Goal: Task Accomplishment & Management: Use online tool/utility

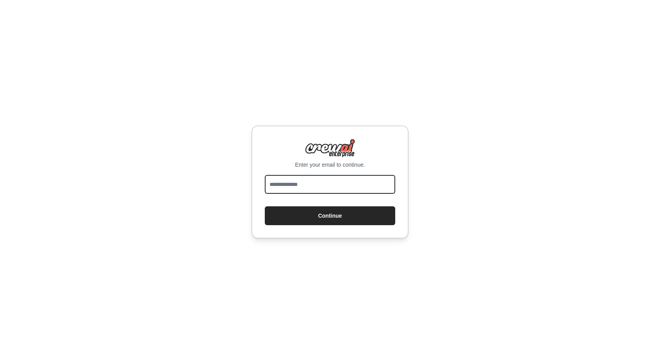
click at [367, 185] on input "email" at bounding box center [330, 184] width 130 height 19
type input "**********"
click at [265, 206] on button "Continue" at bounding box center [330, 215] width 130 height 19
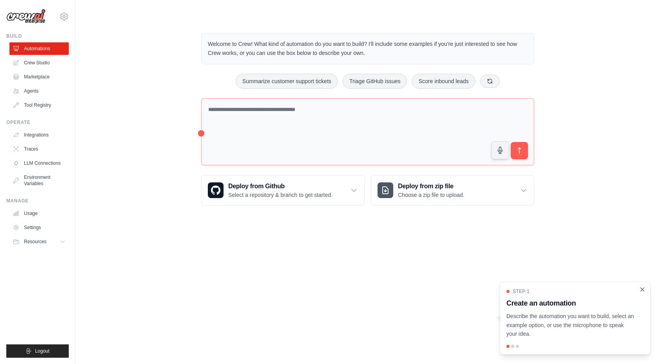
click at [641, 289] on icon "Close walkthrough" at bounding box center [641, 289] width 7 height 7
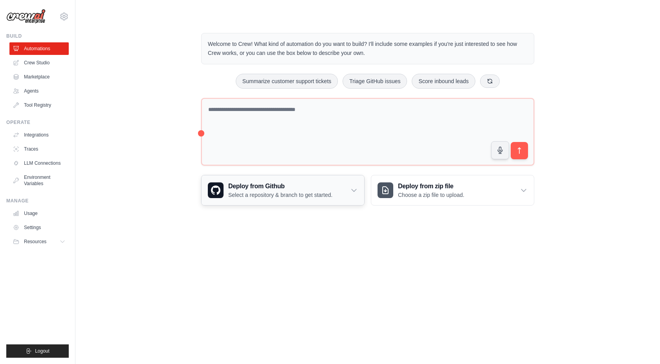
click at [355, 194] on div "Deploy from Github Select a repository & branch to get started." at bounding box center [282, 190] width 163 height 30
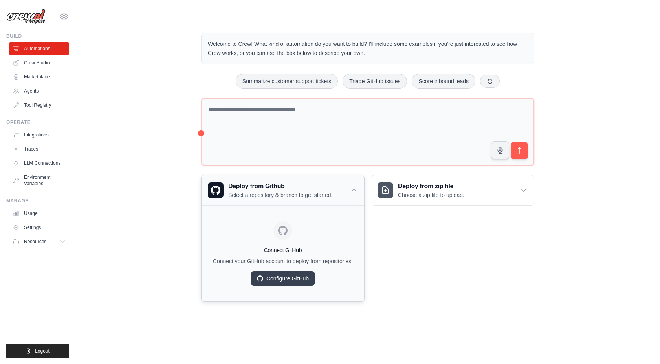
click at [355, 194] on div "Deploy from Github Select a repository & branch to get started." at bounding box center [282, 190] width 163 height 30
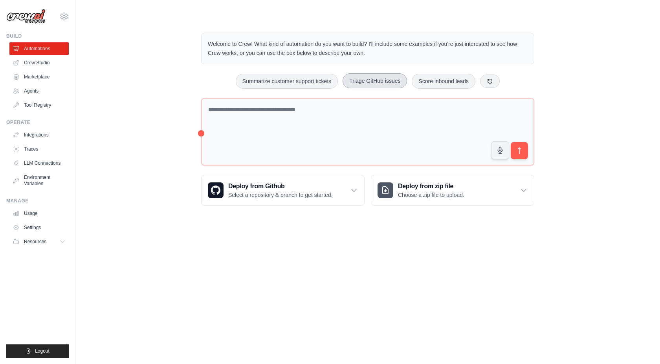
click at [369, 84] on button "Triage GitHub issues" at bounding box center [374, 80] width 64 height 15
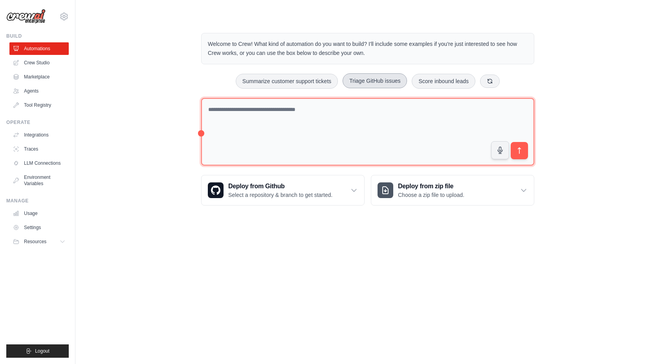
type textarea "**********"
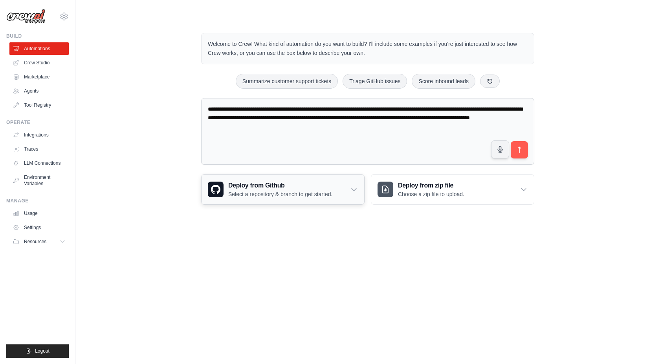
click at [348, 187] on div "Deploy from Github Select a repository & branch to get started." at bounding box center [282, 190] width 163 height 30
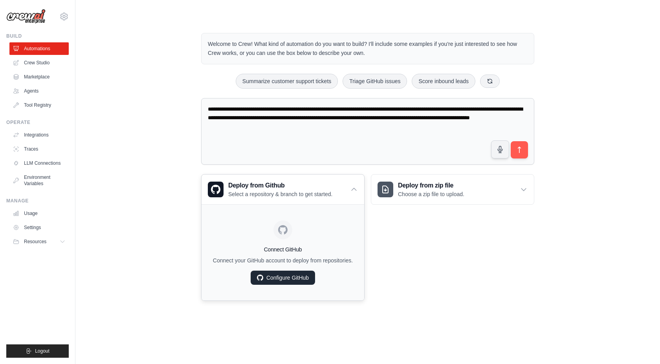
click at [289, 279] on link "Configure GitHub" at bounding box center [282, 278] width 64 height 14
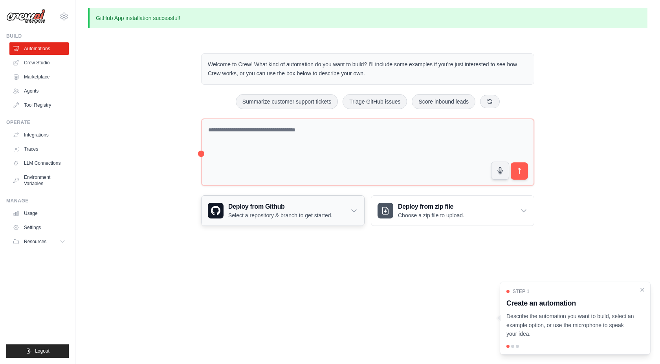
click at [347, 217] on div "Deploy from Github Select a repository & branch to get started." at bounding box center [282, 211] width 163 height 30
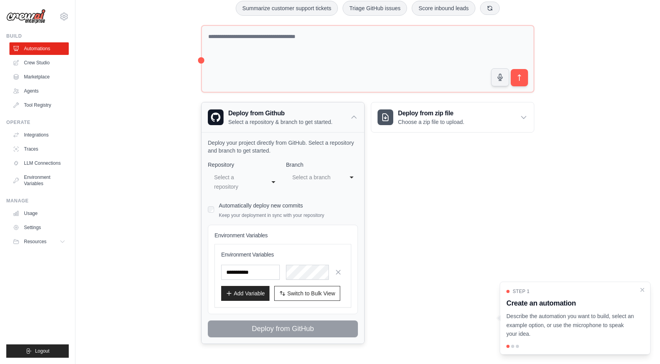
scroll to position [93, 0]
click at [269, 180] on div "**********" at bounding box center [244, 183] width 72 height 24
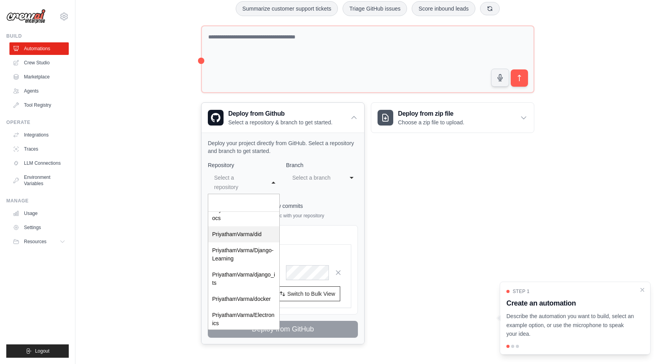
scroll to position [531, 0]
select select "*********"
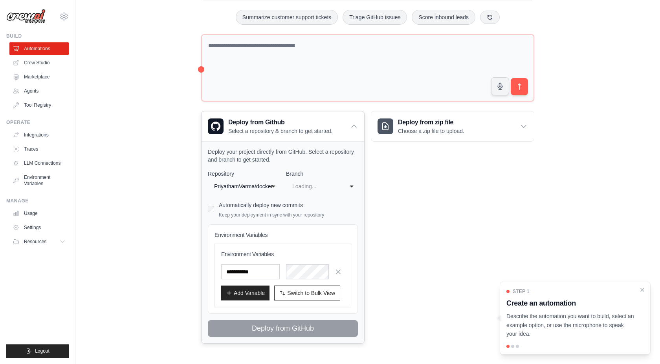
scroll to position [0, 0]
select select "****"
click at [267, 210] on div "Automatically deploy new commits Keep your deployment in sync with your reposit…" at bounding box center [271, 209] width 105 height 18
click at [337, 272] on icon "button" at bounding box center [338, 272] width 4 height 4
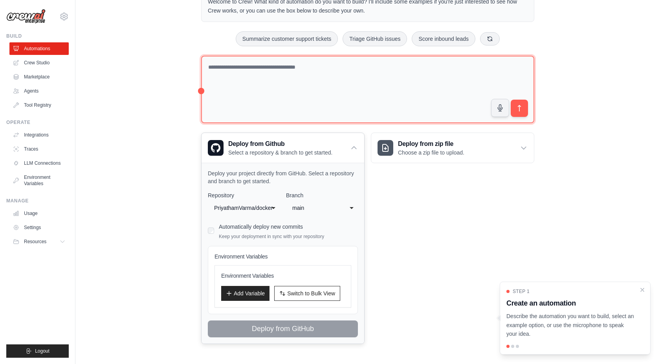
click at [340, 75] on textarea at bounding box center [367, 90] width 333 height 68
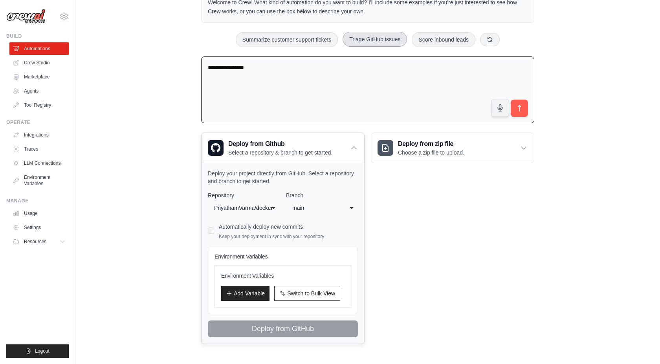
click at [386, 43] on button "Triage GitHub issues" at bounding box center [374, 39] width 64 height 15
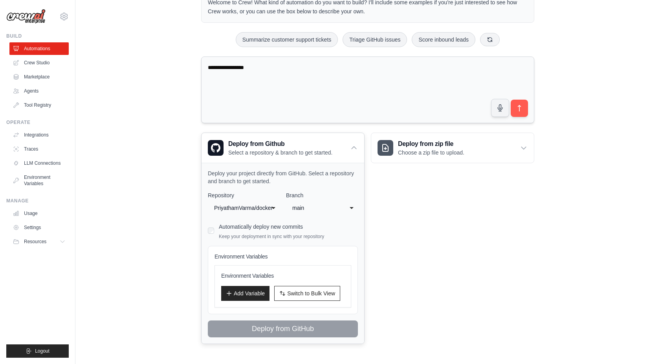
click at [310, 69] on textarea "**********" at bounding box center [367, 90] width 333 height 67
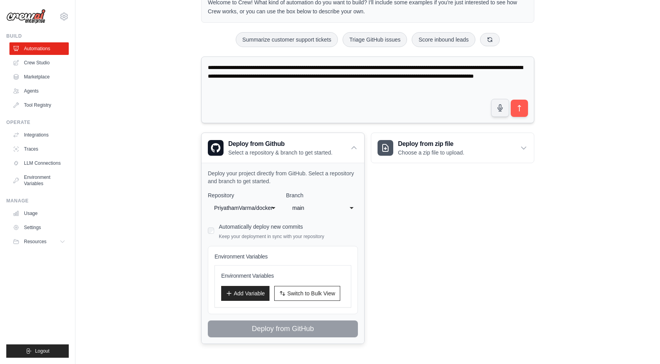
click at [243, 79] on textarea "**********" at bounding box center [367, 90] width 333 height 67
drag, startPoint x: 274, startPoint y: 78, endPoint x: 419, endPoint y: 78, distance: 145.3
click at [419, 78] on textarea "**********" at bounding box center [367, 90] width 333 height 67
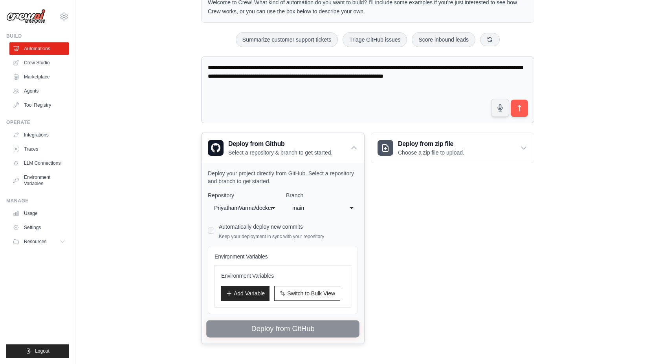
type textarea "**********"
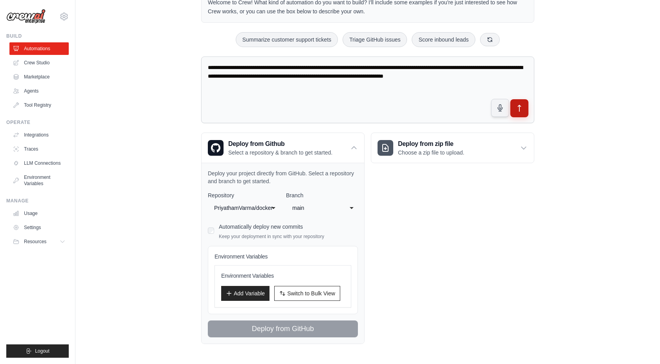
click at [521, 112] on button "submit" at bounding box center [519, 108] width 18 height 18
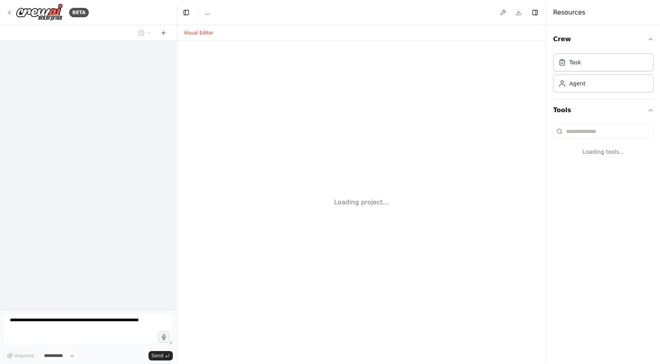
select select "****"
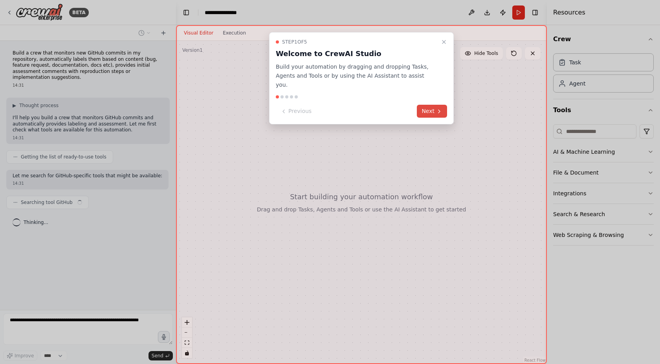
click at [435, 105] on button "Next" at bounding box center [432, 111] width 30 height 13
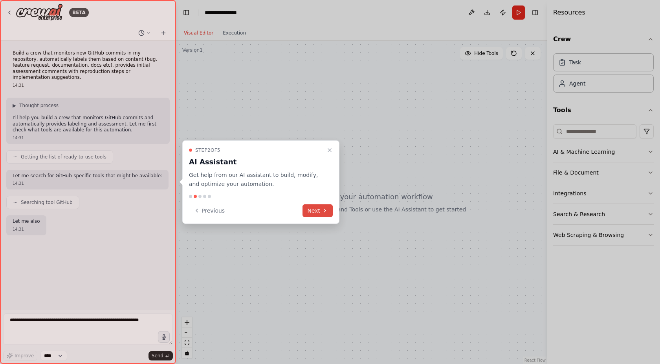
click at [322, 210] on icon at bounding box center [325, 211] width 6 height 6
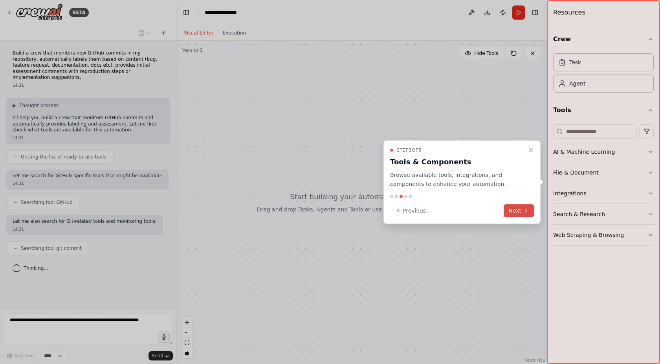
click at [521, 211] on button "Next" at bounding box center [518, 210] width 30 height 13
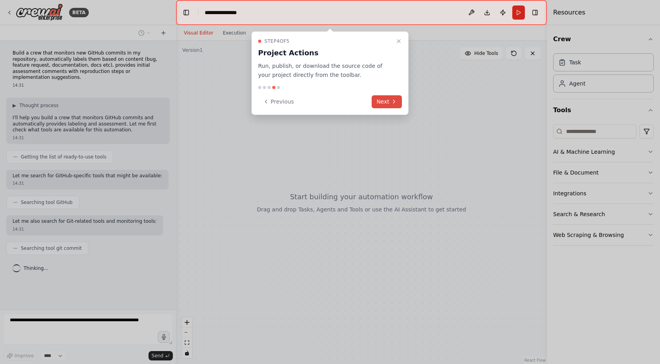
click at [387, 103] on button "Next" at bounding box center [386, 101] width 30 height 13
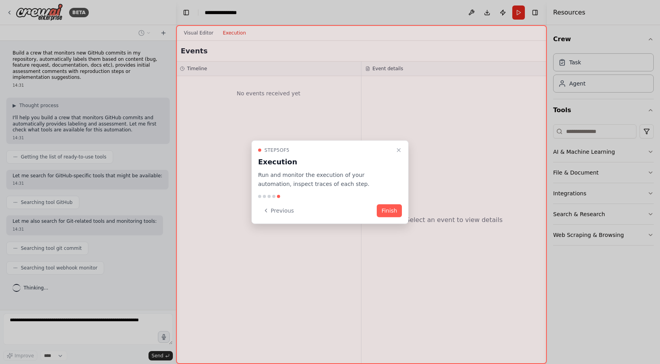
click at [387, 210] on button "Finish" at bounding box center [388, 210] width 25 height 13
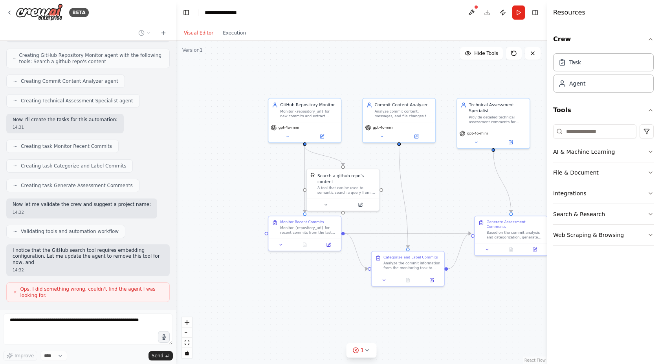
scroll to position [335, 0]
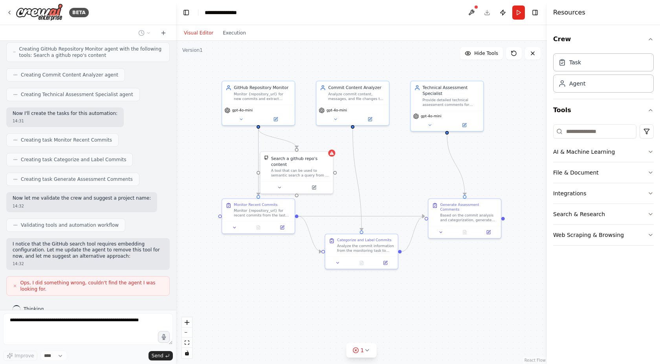
drag, startPoint x: 445, startPoint y: 184, endPoint x: 398, endPoint y: 167, distance: 49.7
click at [398, 167] on div ".deletable-edge-delete-btn { width: 20px; height: 20px; border: 0px solid #ffff…" at bounding box center [361, 202] width 371 height 323
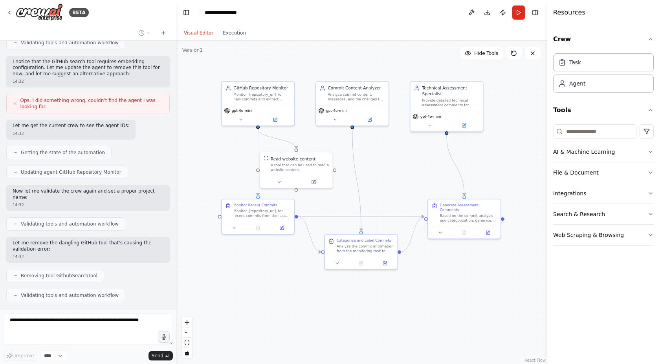
scroll to position [537, 0]
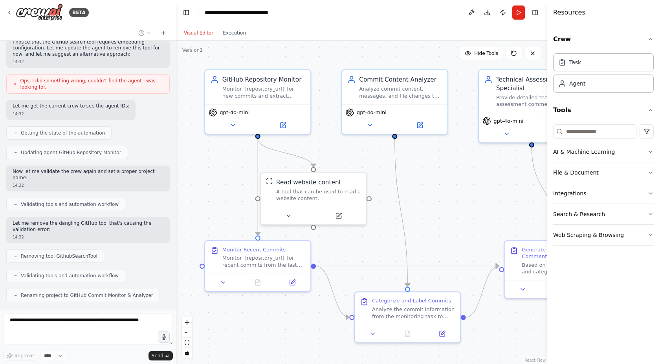
drag, startPoint x: 398, startPoint y: 167, endPoint x: 461, endPoint y: 194, distance: 68.2
click at [461, 194] on div ".deletable-edge-delete-btn { width: 20px; height: 20px; border: 0px solid #ffff…" at bounding box center [361, 202] width 371 height 323
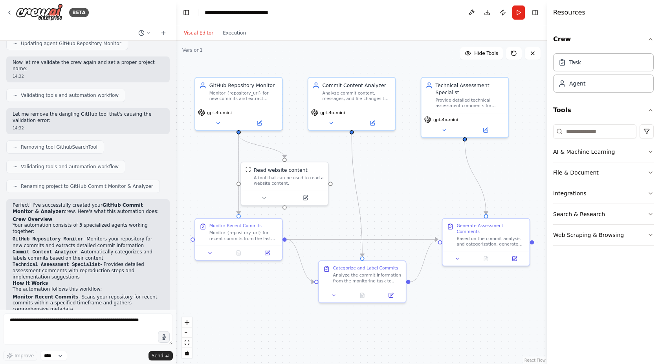
drag, startPoint x: 460, startPoint y: 194, endPoint x: 407, endPoint y: 180, distance: 55.6
click at [407, 180] on div ".deletable-edge-delete-btn { width: 20px; height: 20px; border: 0px solid #ffff…" at bounding box center [361, 202] width 371 height 323
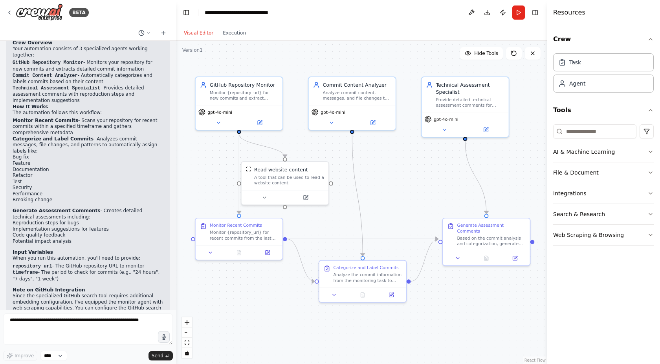
scroll to position [830, 0]
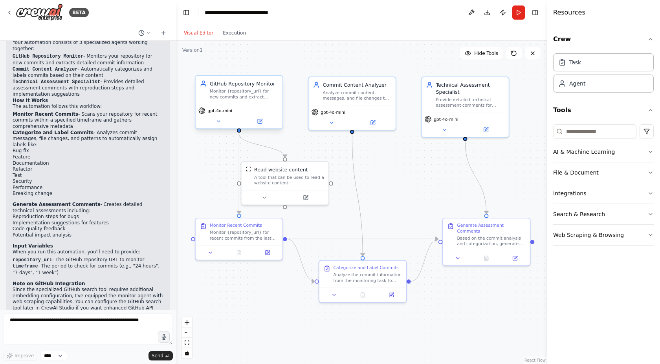
click at [247, 91] on div "Monitor {repository_url} for new commits and extract commit information includi…" at bounding box center [244, 94] width 69 height 11
click at [519, 12] on button "Run" at bounding box center [518, 12] width 13 height 14
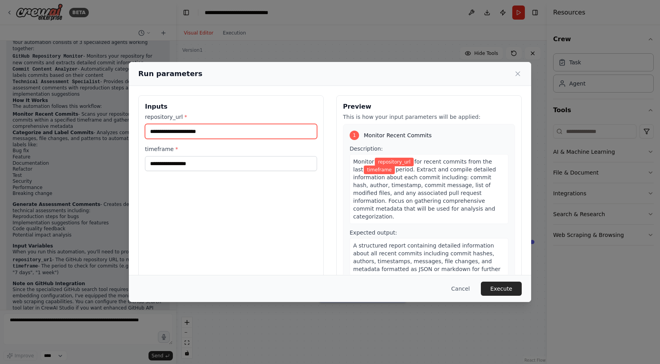
click at [265, 135] on input "repository_url *" at bounding box center [231, 131] width 172 height 15
paste input "**********"
type input "**********"
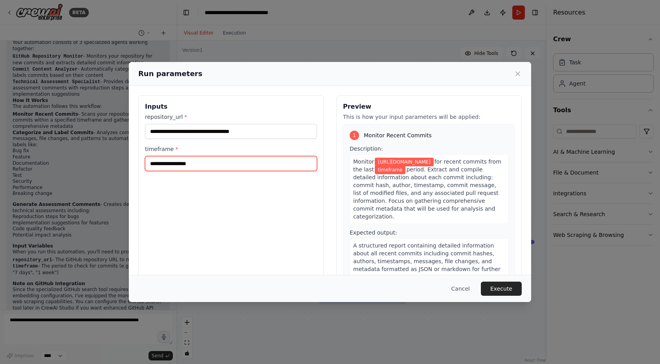
click at [244, 168] on input "timeframe *" at bounding box center [231, 163] width 172 height 15
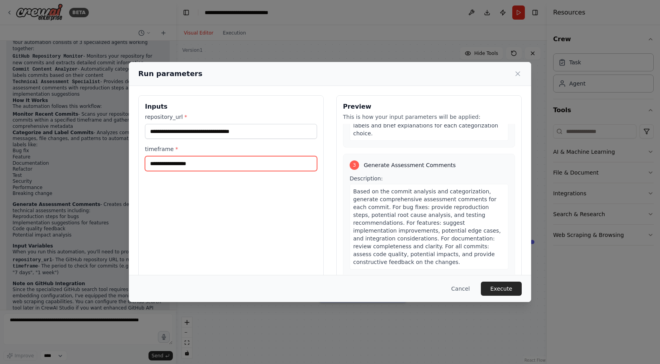
scroll to position [371, 0]
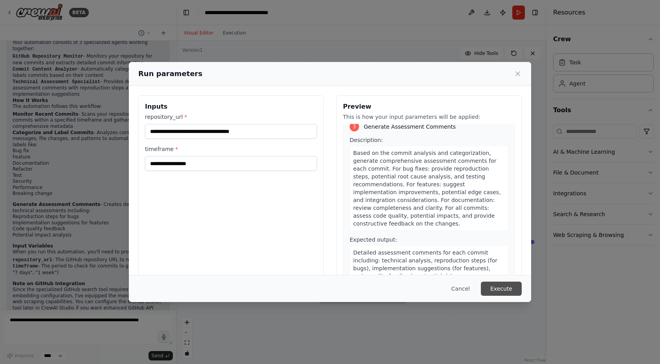
click at [498, 285] on button "Execute" at bounding box center [501, 289] width 41 height 14
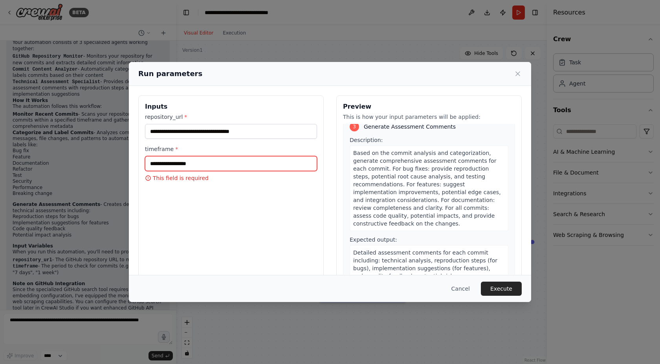
click at [219, 165] on input "timeframe *" at bounding box center [231, 163] width 172 height 15
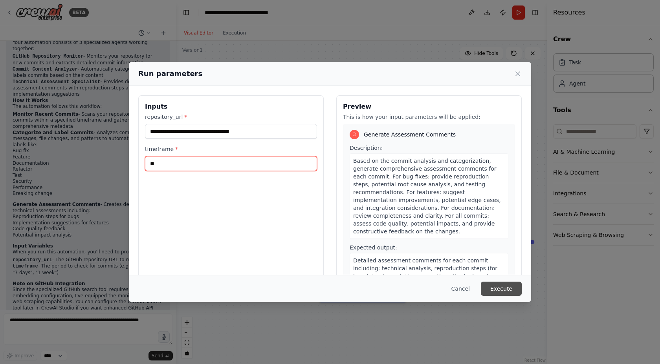
type input "**"
click at [506, 290] on button "Execute" at bounding box center [501, 289] width 41 height 14
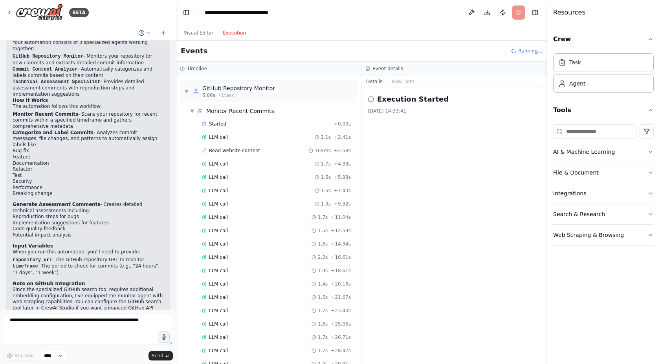
click at [232, 33] on button "Execution" at bounding box center [234, 32] width 33 height 9
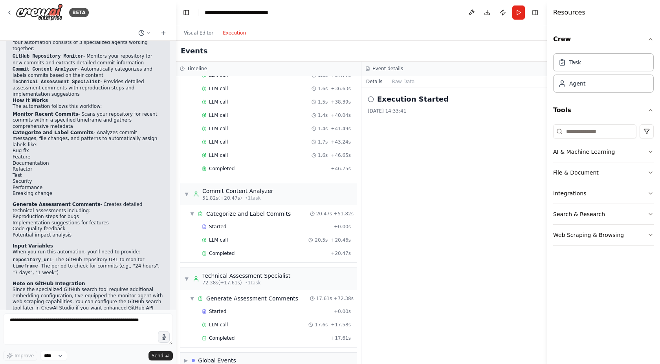
scroll to position [342, 0]
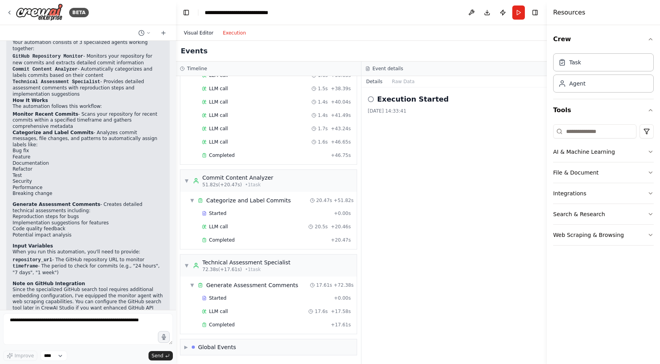
click at [197, 33] on button "Visual Editor" at bounding box center [198, 32] width 39 height 9
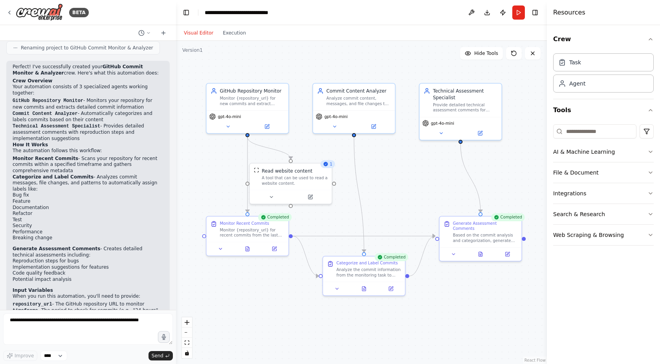
scroll to position [830, 0]
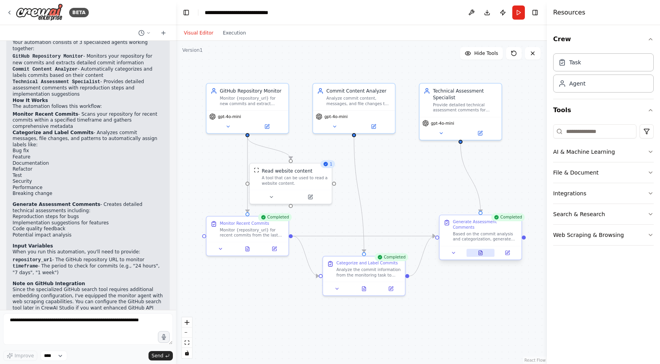
click at [485, 250] on button at bounding box center [480, 253] width 28 height 8
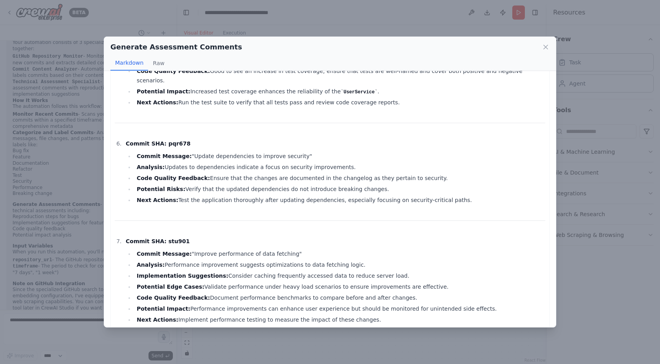
scroll to position [815, 0]
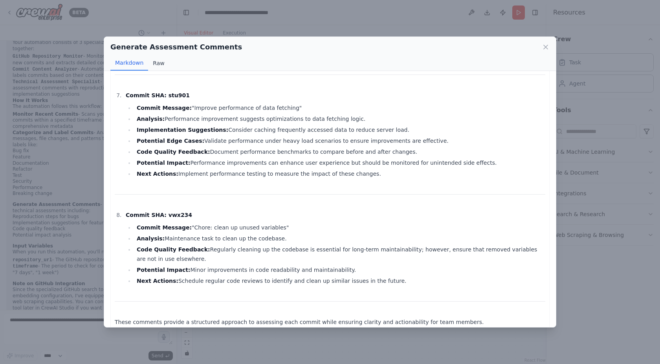
click at [158, 65] on button "Raw" at bounding box center [158, 63] width 21 height 15
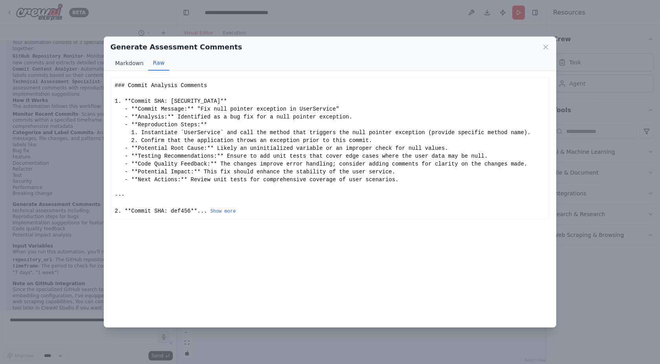
click at [137, 66] on button "Markdown" at bounding box center [129, 63] width 38 height 15
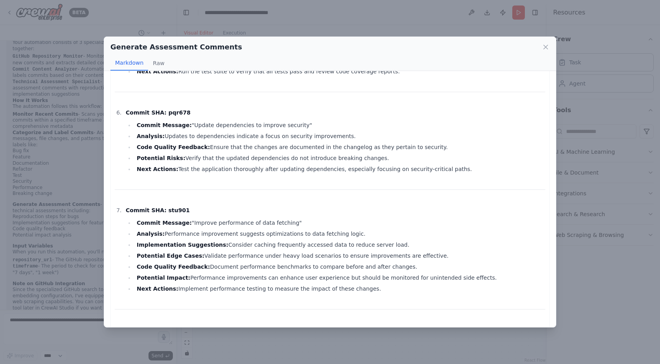
scroll to position [815, 0]
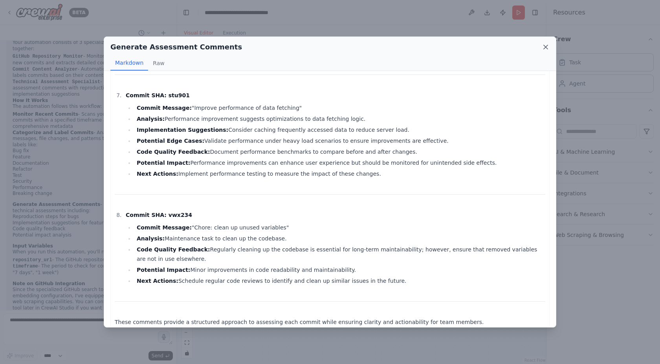
click at [547, 44] on icon at bounding box center [545, 47] width 8 height 8
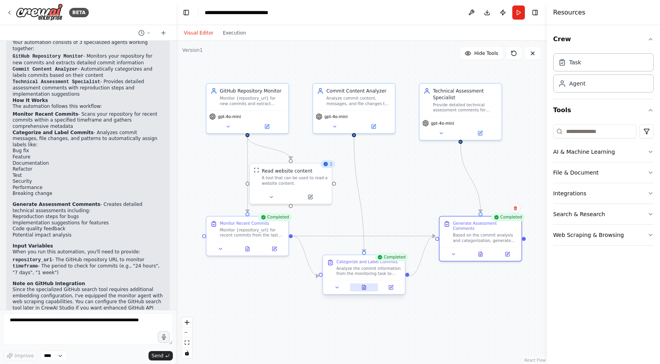
click at [367, 289] on button at bounding box center [364, 288] width 28 height 8
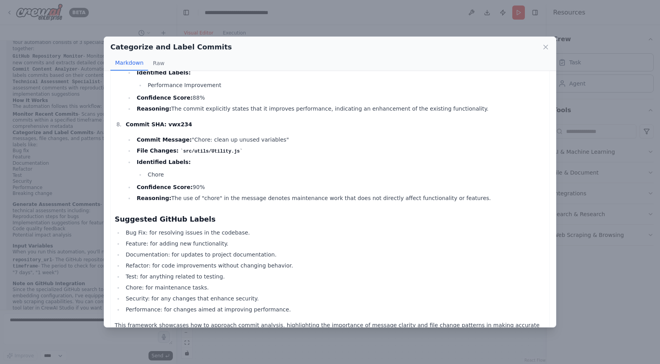
scroll to position [658, 0]
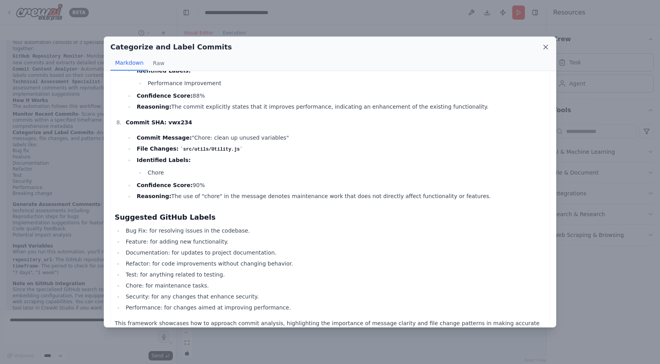
click at [546, 50] on icon at bounding box center [545, 47] width 8 height 8
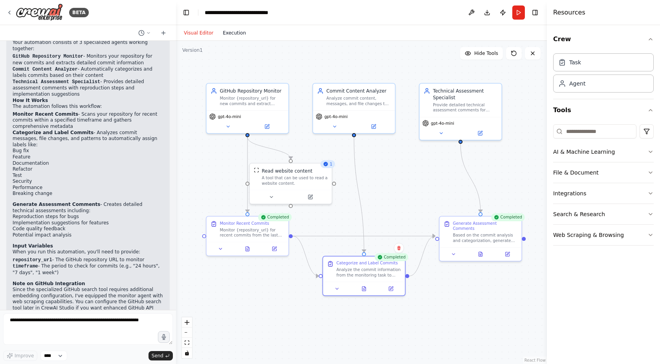
click at [242, 33] on button "Execution" at bounding box center [234, 32] width 33 height 9
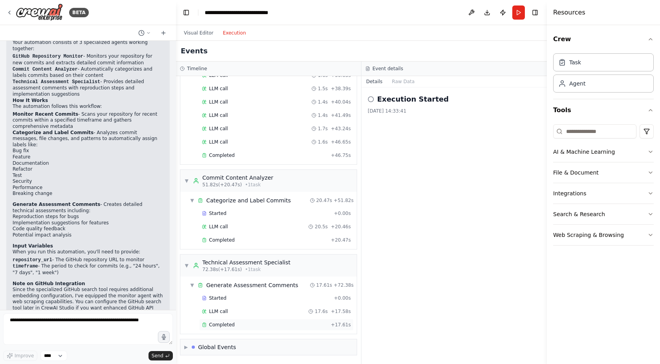
click at [220, 327] on span "Completed" at bounding box center [222, 325] width 26 height 6
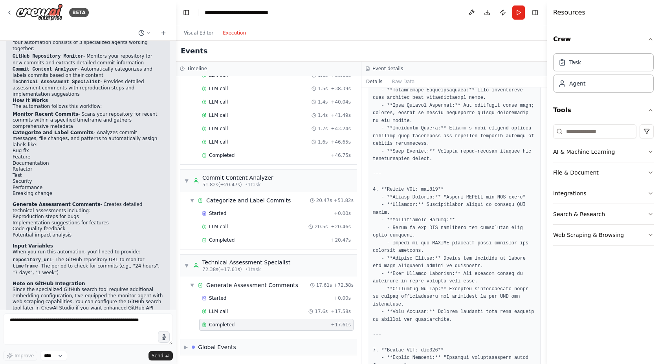
scroll to position [0, 0]
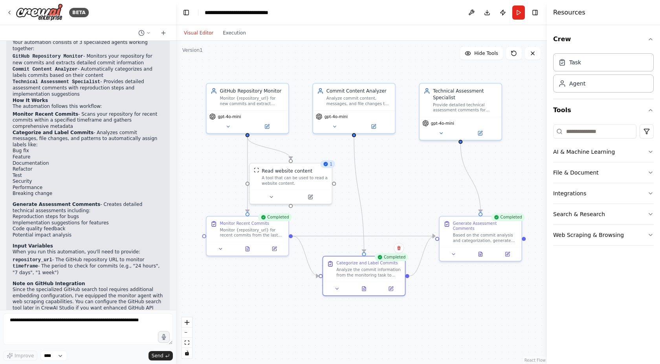
click at [198, 31] on button "Visual Editor" at bounding box center [198, 32] width 39 height 9
click at [211, 169] on div ".deletable-edge-delete-btn { width: 20px; height: 20px; border: 0px solid #ffff…" at bounding box center [361, 202] width 371 height 323
